Goal: Information Seeking & Learning: Understand process/instructions

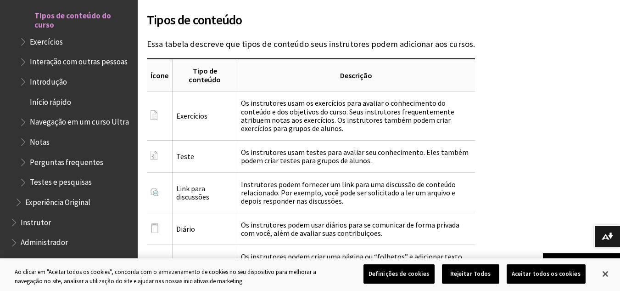
click at [51, 46] on span "Exercícios" at bounding box center [46, 40] width 33 height 12
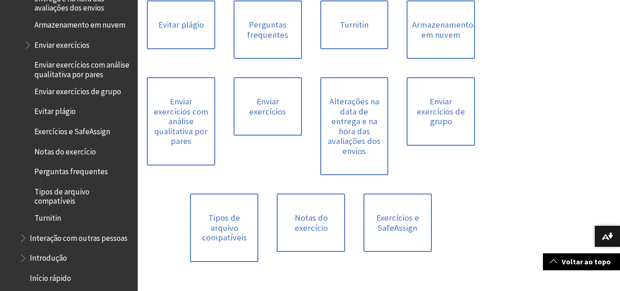
scroll to position [1124, 0]
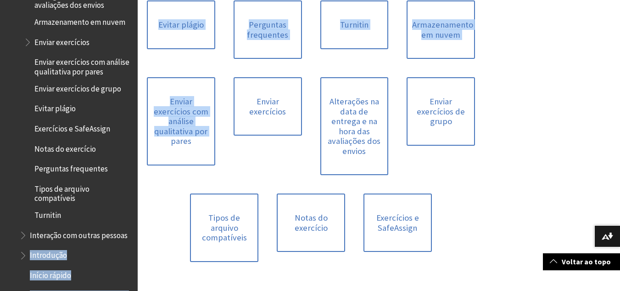
drag, startPoint x: 139, startPoint y: 200, endPoint x: 127, endPoint y: 249, distance: 50.7
click at [127, 249] on div "Pular para o conteúdo principal Ajuda da Blackboard Ajuda da Bb English عربية C…" at bounding box center [310, 216] width 620 height 920
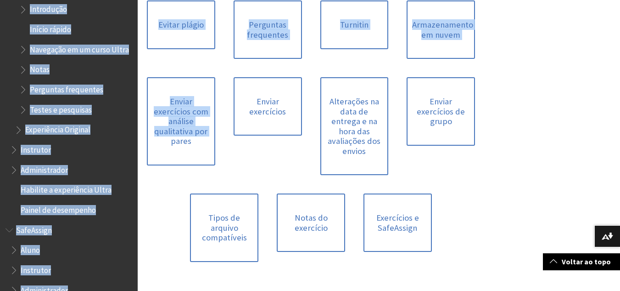
scroll to position [1415, 0]
